Goal: Check status: Check status

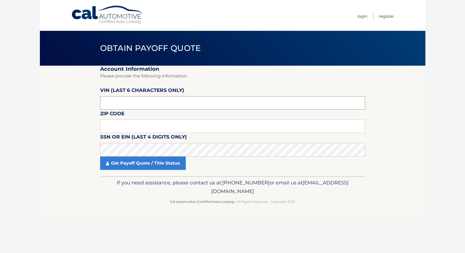
click at [121, 101] on input "text" at bounding box center [232, 102] width 265 height 13
click at [126, 100] on input "text" at bounding box center [232, 102] width 265 height 13
type input "167688"
click at [135, 125] on input "text" at bounding box center [232, 125] width 265 height 13
type input "18929"
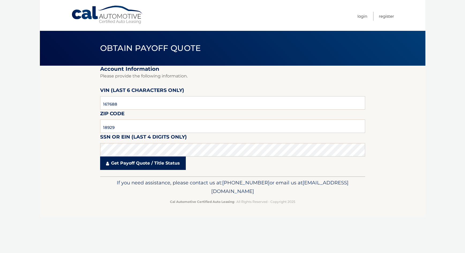
click at [126, 161] on link "Get Payoff Quote / Title Status" at bounding box center [143, 162] width 86 height 13
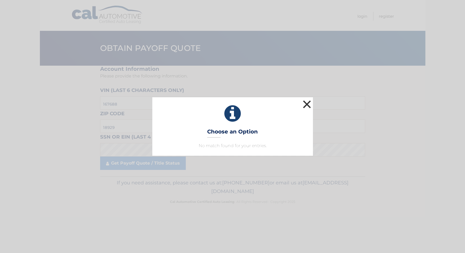
click at [308, 104] on button "×" at bounding box center [307, 104] width 11 height 11
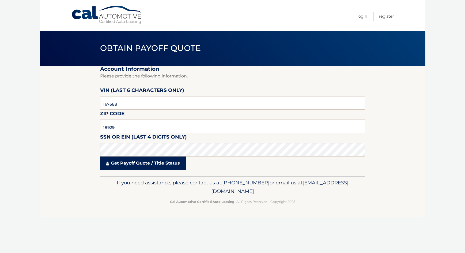
click at [131, 163] on link "Get Payoff Quote / Title Status" at bounding box center [143, 162] width 86 height 13
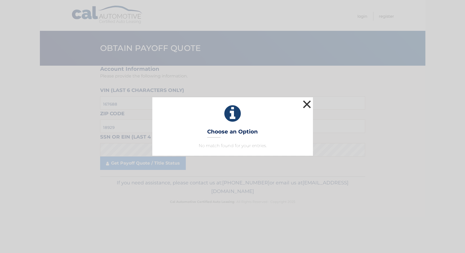
click at [305, 106] on button "×" at bounding box center [307, 104] width 11 height 11
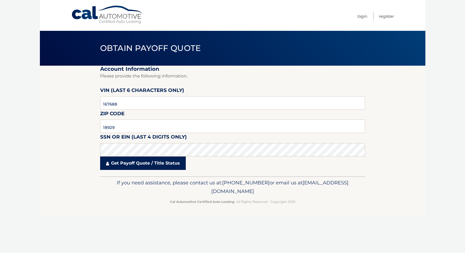
click at [129, 165] on link "Get Payoff Quote / Title Status" at bounding box center [143, 162] width 86 height 13
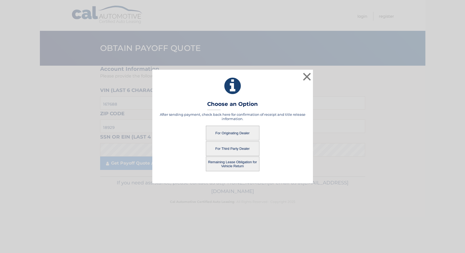
click at [224, 131] on button "For Originating Dealer" at bounding box center [233, 133] width 54 height 15
click at [227, 129] on button "For Originating Dealer" at bounding box center [233, 133] width 54 height 15
